Goal: Transaction & Acquisition: Obtain resource

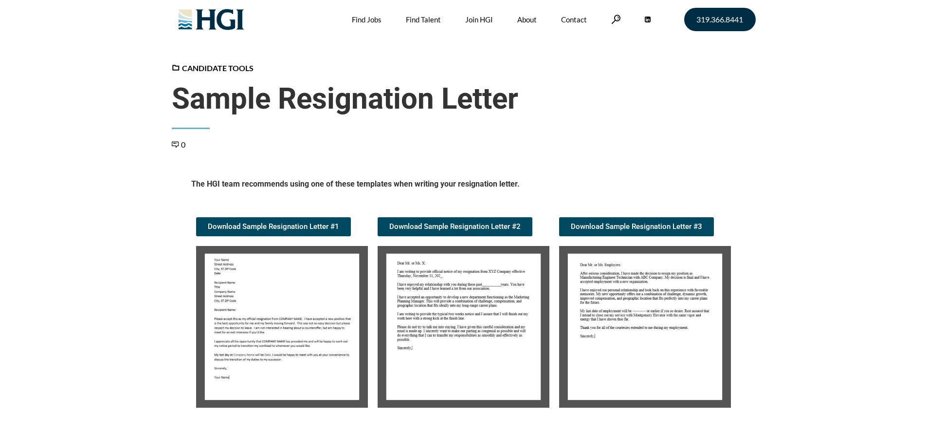
click at [320, 328] on img at bounding box center [282, 327] width 172 height 162
click at [290, 323] on img at bounding box center [282, 327] width 172 height 162
click at [311, 225] on span "Download Sample Resignation Letter #1" at bounding box center [273, 226] width 131 height 7
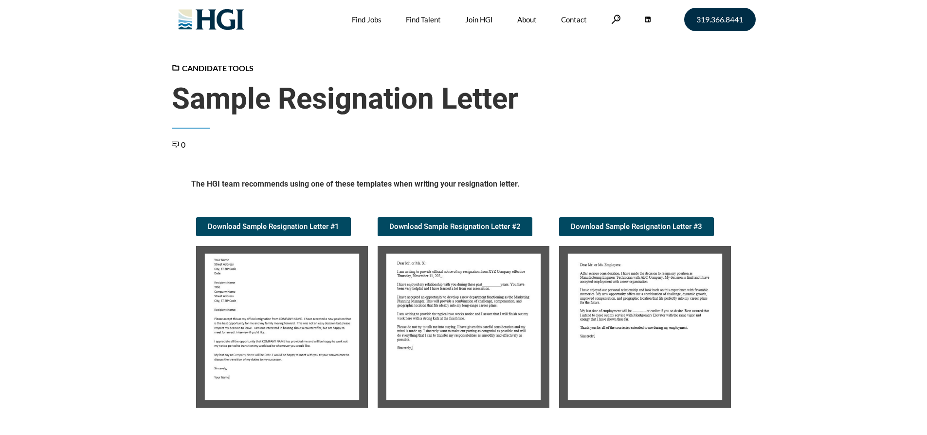
click at [445, 321] on img at bounding box center [464, 327] width 172 height 162
click at [445, 320] on img at bounding box center [464, 327] width 172 height 162
click at [453, 303] on img at bounding box center [464, 327] width 172 height 162
click at [467, 233] on link "Download Sample Resignation Letter #2" at bounding box center [455, 226] width 155 height 19
click at [636, 223] on span "Download Sample Resignation Letter #3" at bounding box center [636, 226] width 131 height 7
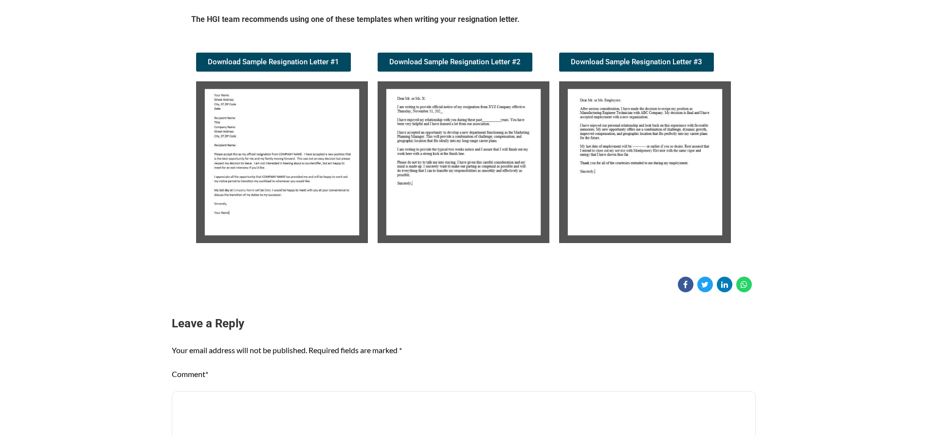
scroll to position [195, 0]
